Goal: Task Accomplishment & Management: Use online tool/utility

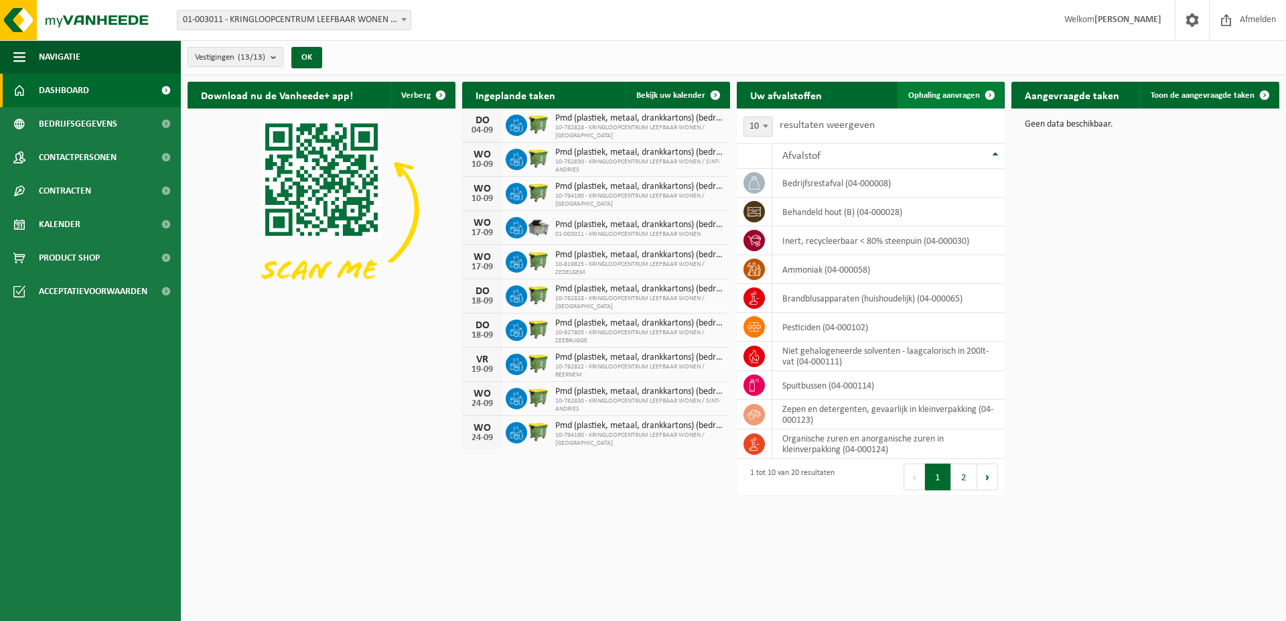
click at [965, 100] on span "Ophaling aanvragen" at bounding box center [944, 95] width 72 height 9
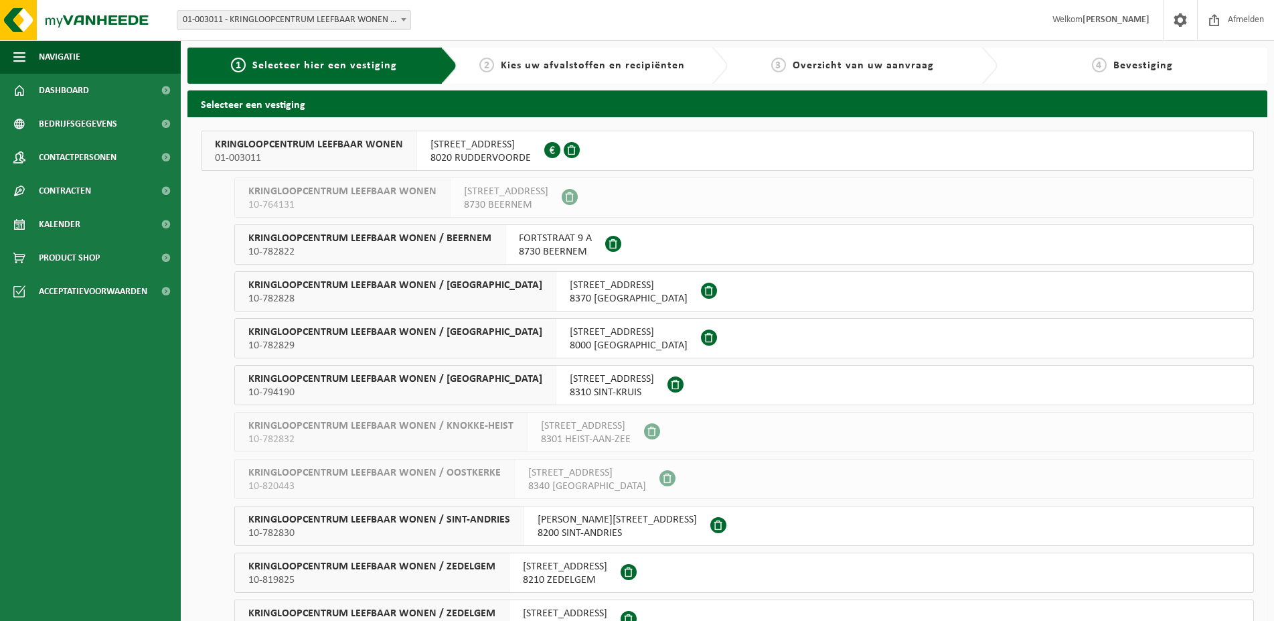
click at [490, 155] on span "8020 RUDDERVOORDE" at bounding box center [481, 157] width 100 height 13
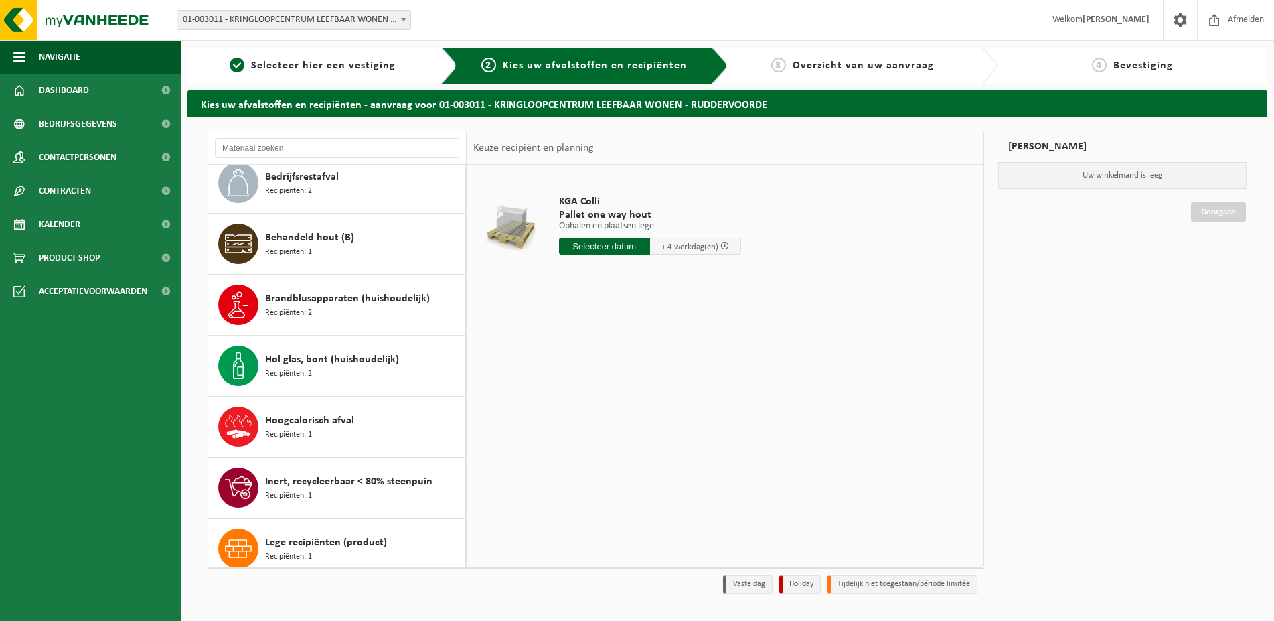
scroll to position [157, 0]
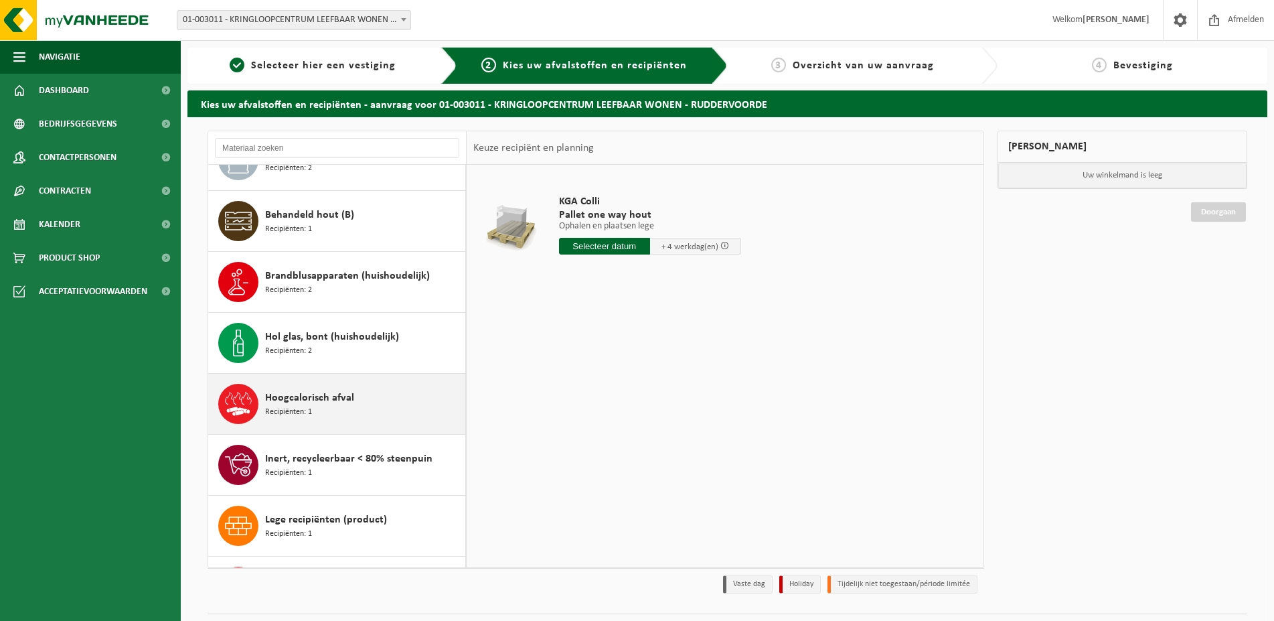
click at [352, 417] on div "Hoogcalorisch afval Recipiënten: 1" at bounding box center [363, 404] width 197 height 40
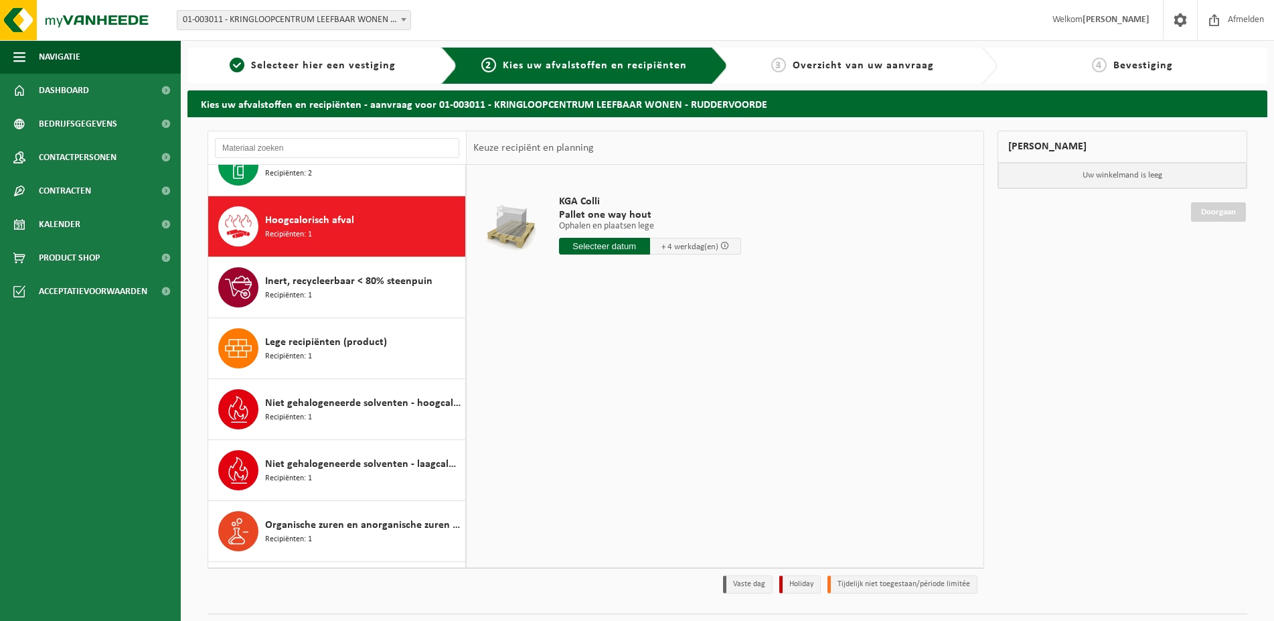
scroll to position [366, 0]
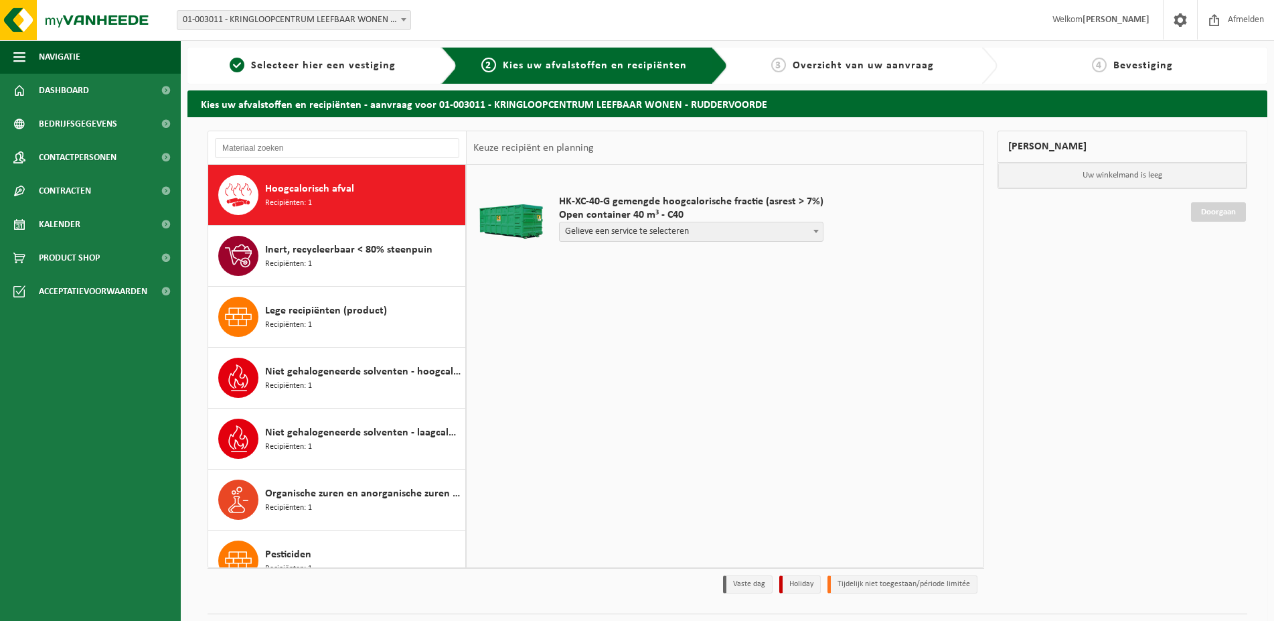
click at [652, 237] on span "Gelieve een service te selecteren" at bounding box center [691, 231] width 263 height 19
select select "P2PL-VEL-031401_HK-XC-40-GN-00_04-000149_46"
click at [648, 256] on input "text" at bounding box center [625, 256] width 133 height 17
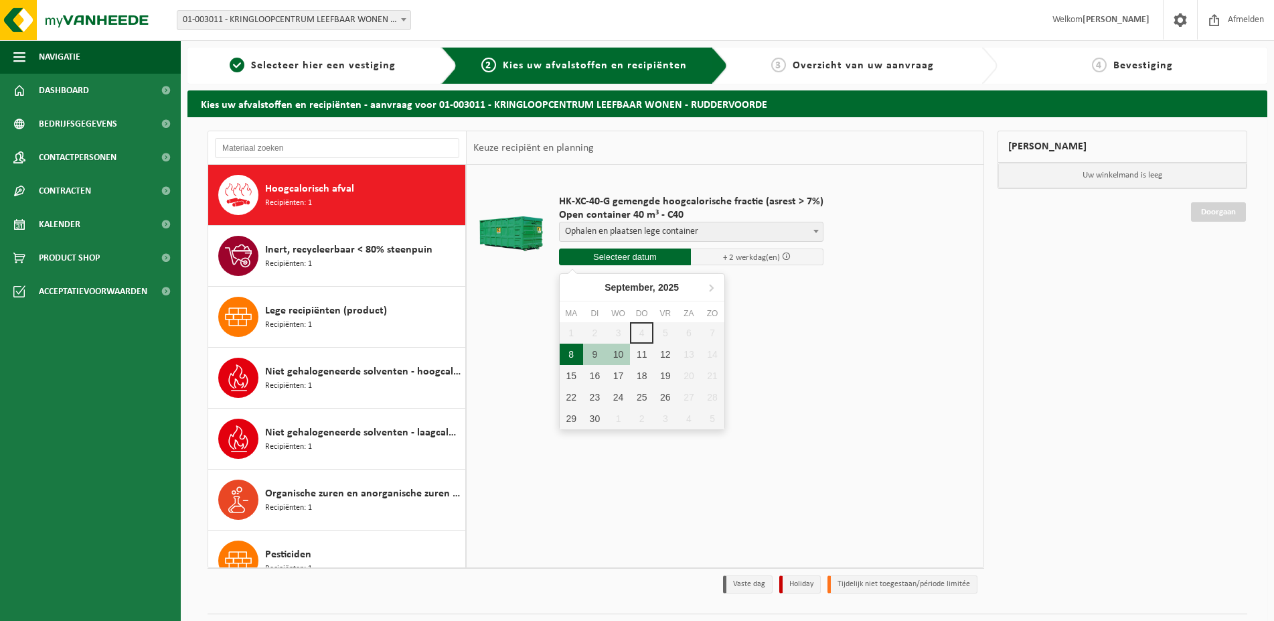
click at [571, 355] on div "8" at bounding box center [571, 354] width 23 height 21
type input "Van 2025-09-08"
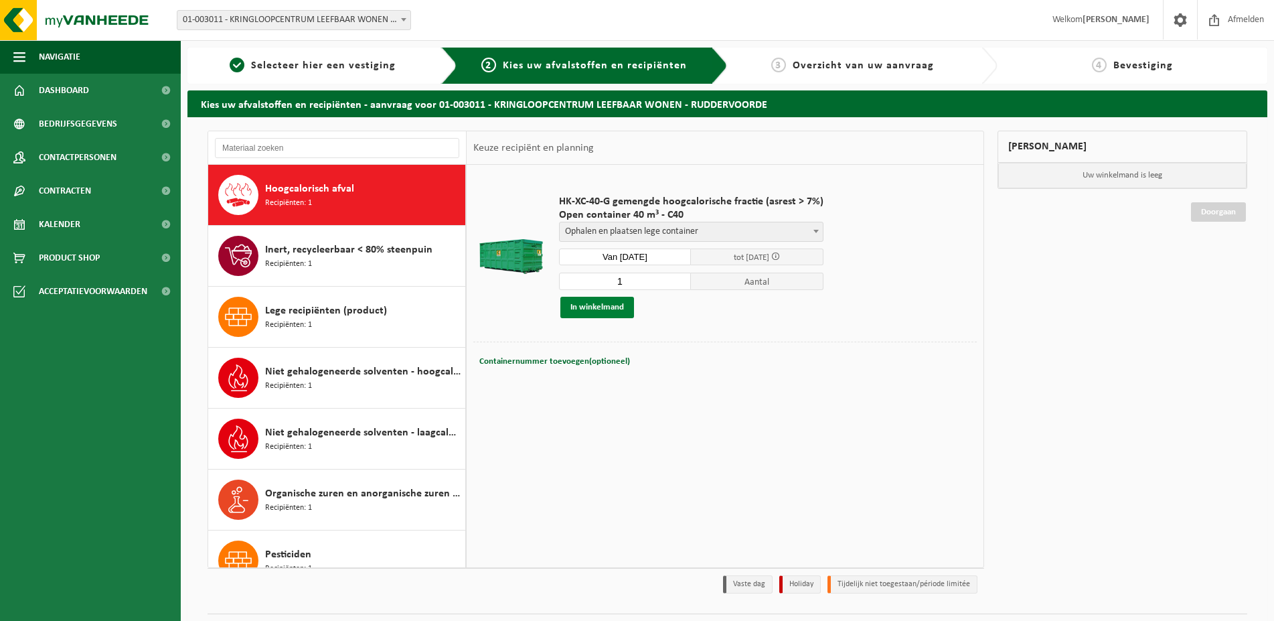
click at [593, 303] on button "In winkelmand" at bounding box center [598, 307] width 74 height 21
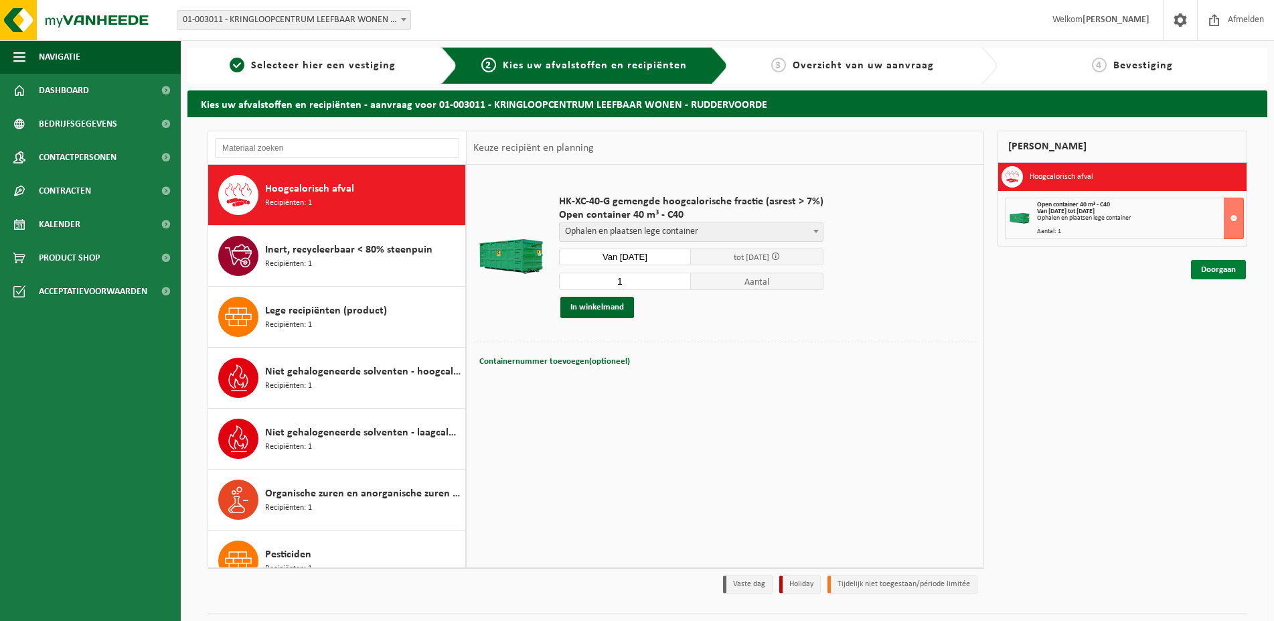
click at [1213, 277] on link "Doorgaan" at bounding box center [1218, 269] width 55 height 19
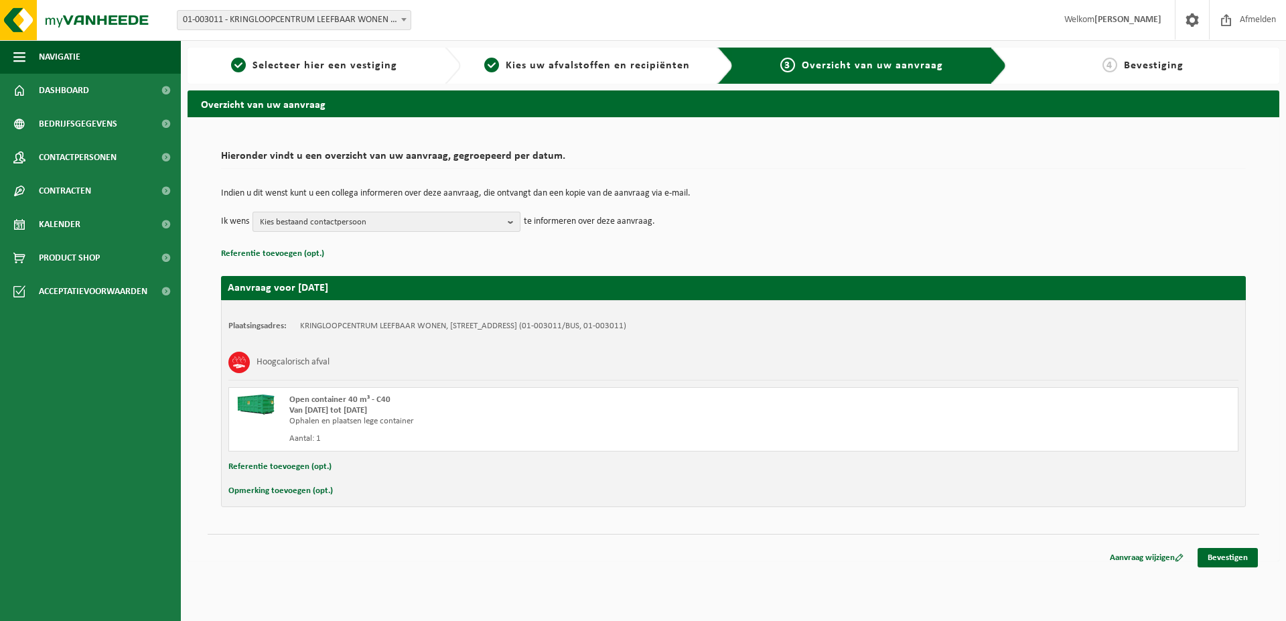
click at [288, 220] on span "Kies bestaand contactpersoon" at bounding box center [381, 222] width 242 height 20
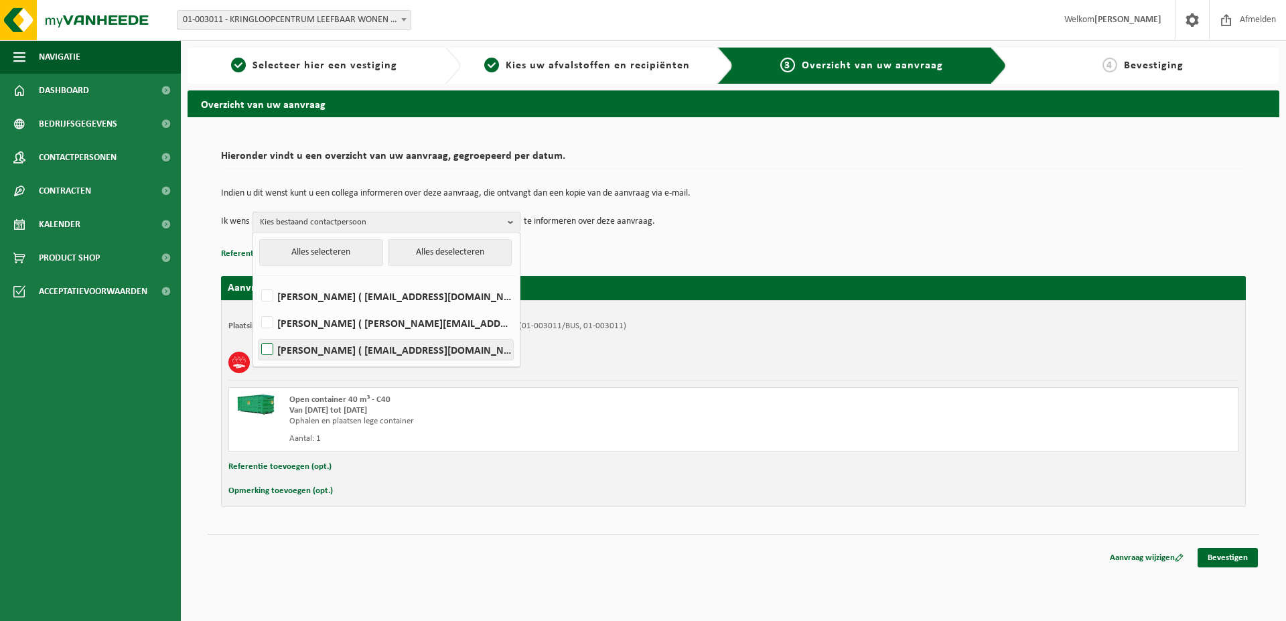
drag, startPoint x: 369, startPoint y: 305, endPoint x: 375, endPoint y: 346, distance: 41.3
click at [375, 341] on ul "Alles selecteren Alles deselecteren JURGEN CASTELEYN ( jurgen.casteleyn@trad.be…" at bounding box center [386, 299] width 267 height 134
click at [375, 346] on label "KRISTOF VANMOORTEL ( kristof.vanmoortel@trad.be )" at bounding box center [386, 350] width 254 height 20
click at [257, 333] on input "KRISTOF VANMOORTEL ( kristof.vanmoortel@trad.be )" at bounding box center [256, 332] width 1 height 1
checkbox input "true"
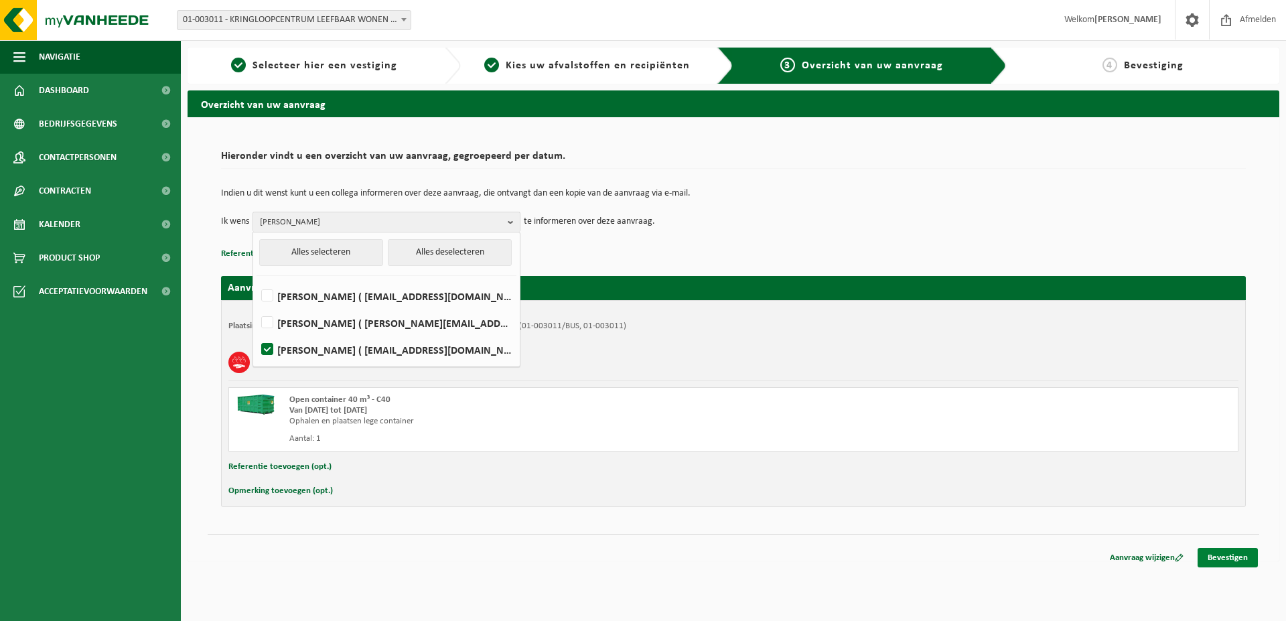
click at [1225, 561] on link "Bevestigen" at bounding box center [1227, 557] width 60 height 19
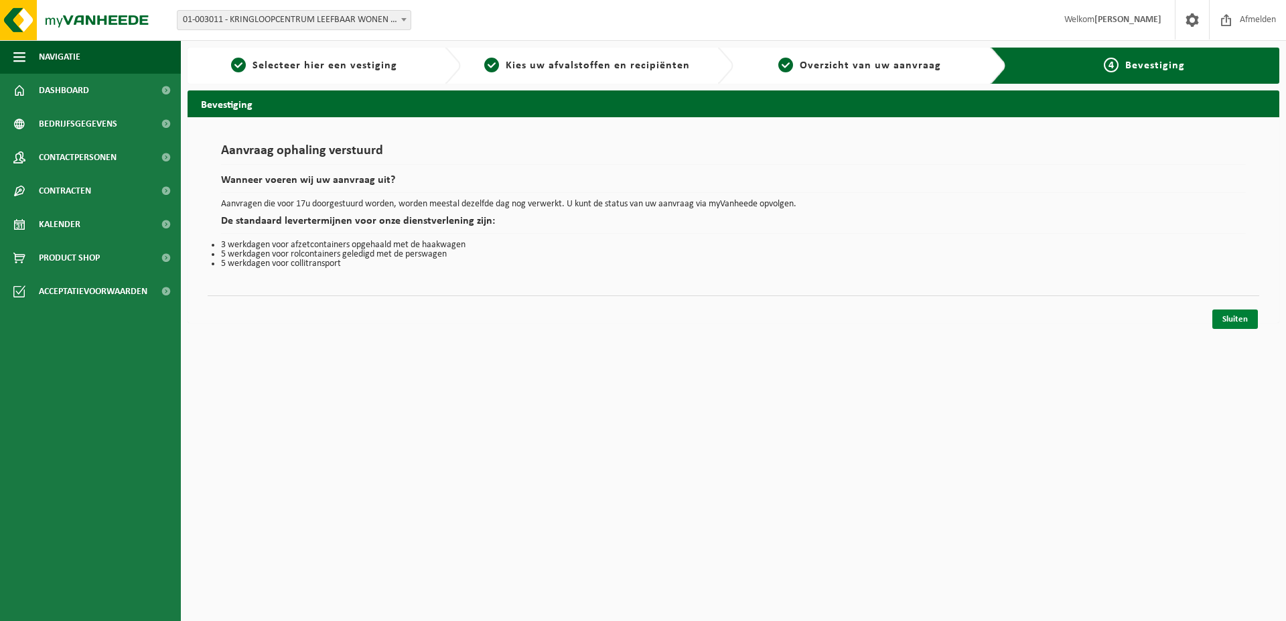
click at [1214, 325] on link "Sluiten" at bounding box center [1235, 318] width 46 height 19
